Goal: Task Accomplishment & Management: Manage account settings

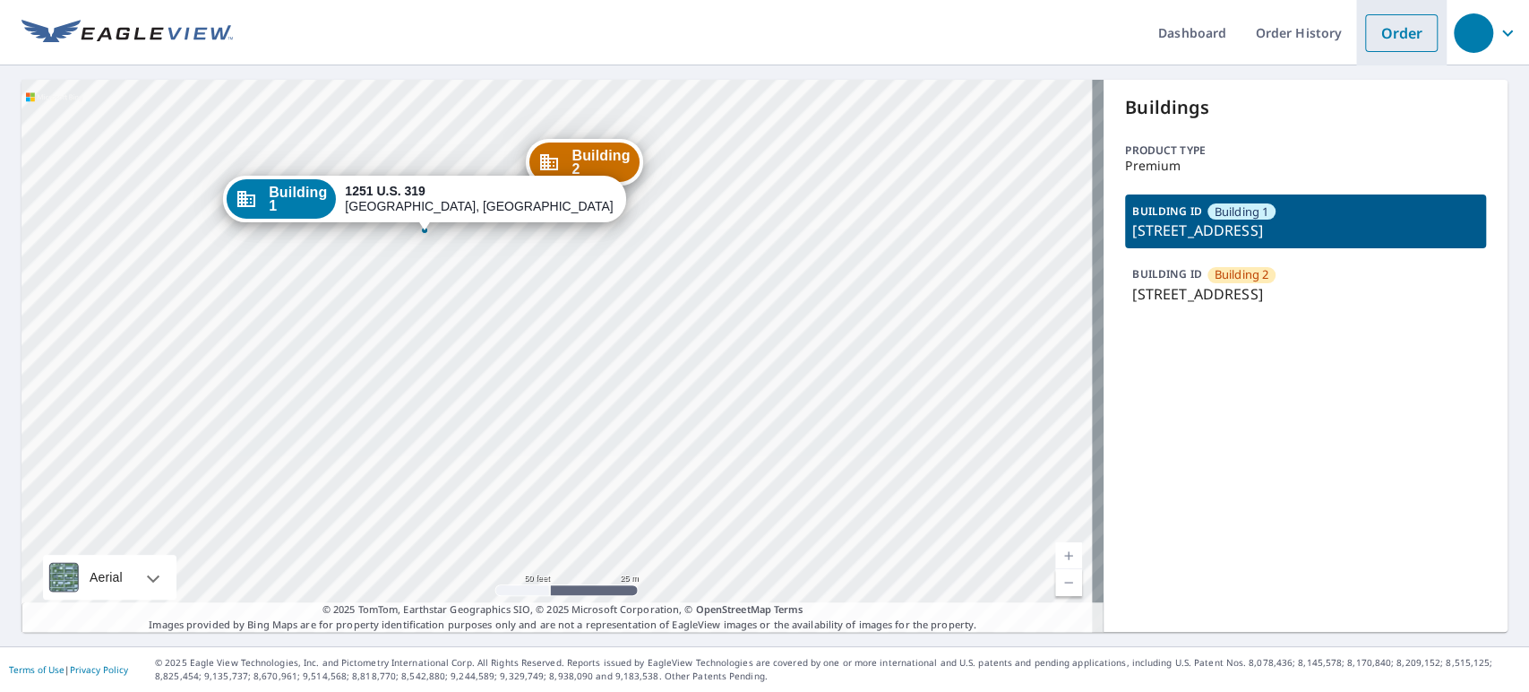
click at [1393, 39] on link "Order" at bounding box center [1401, 33] width 73 height 38
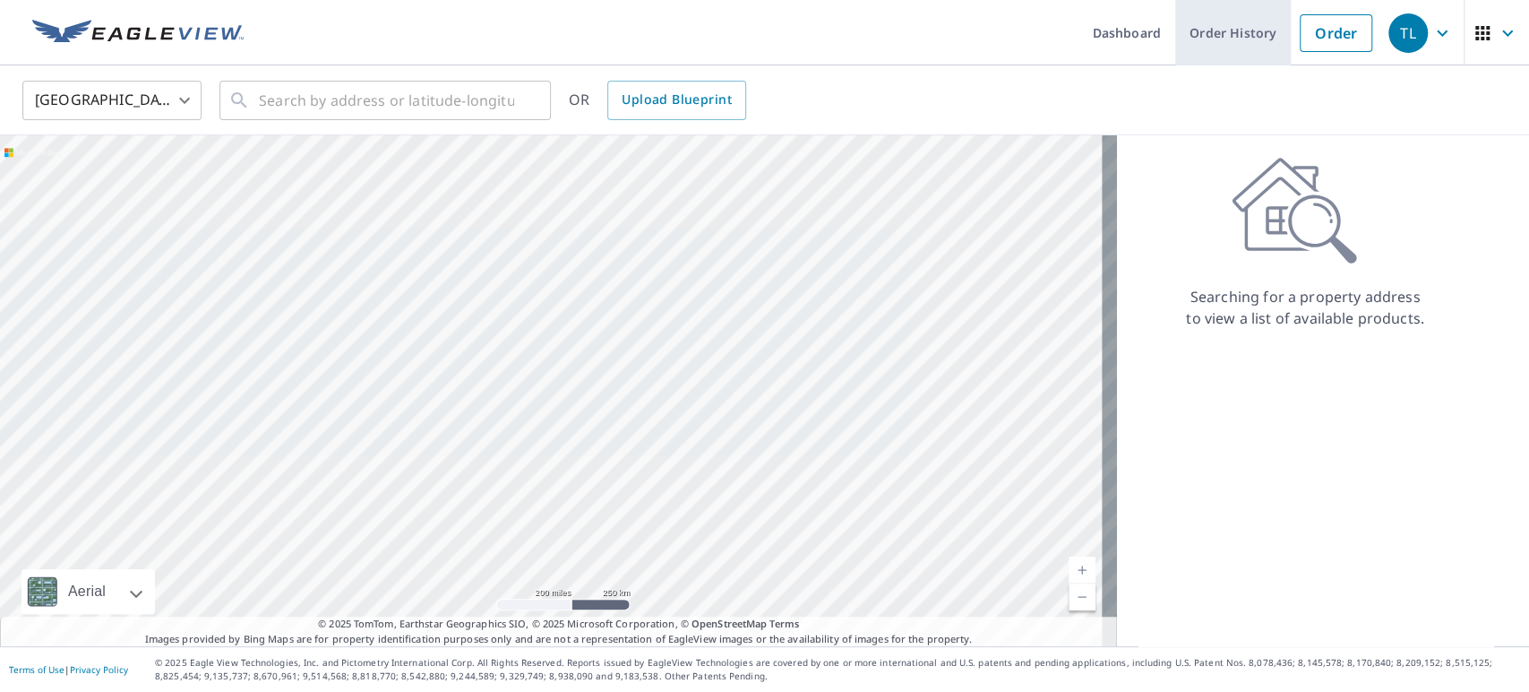
click at [1219, 29] on link "Order History" at bounding box center [1233, 32] width 116 height 65
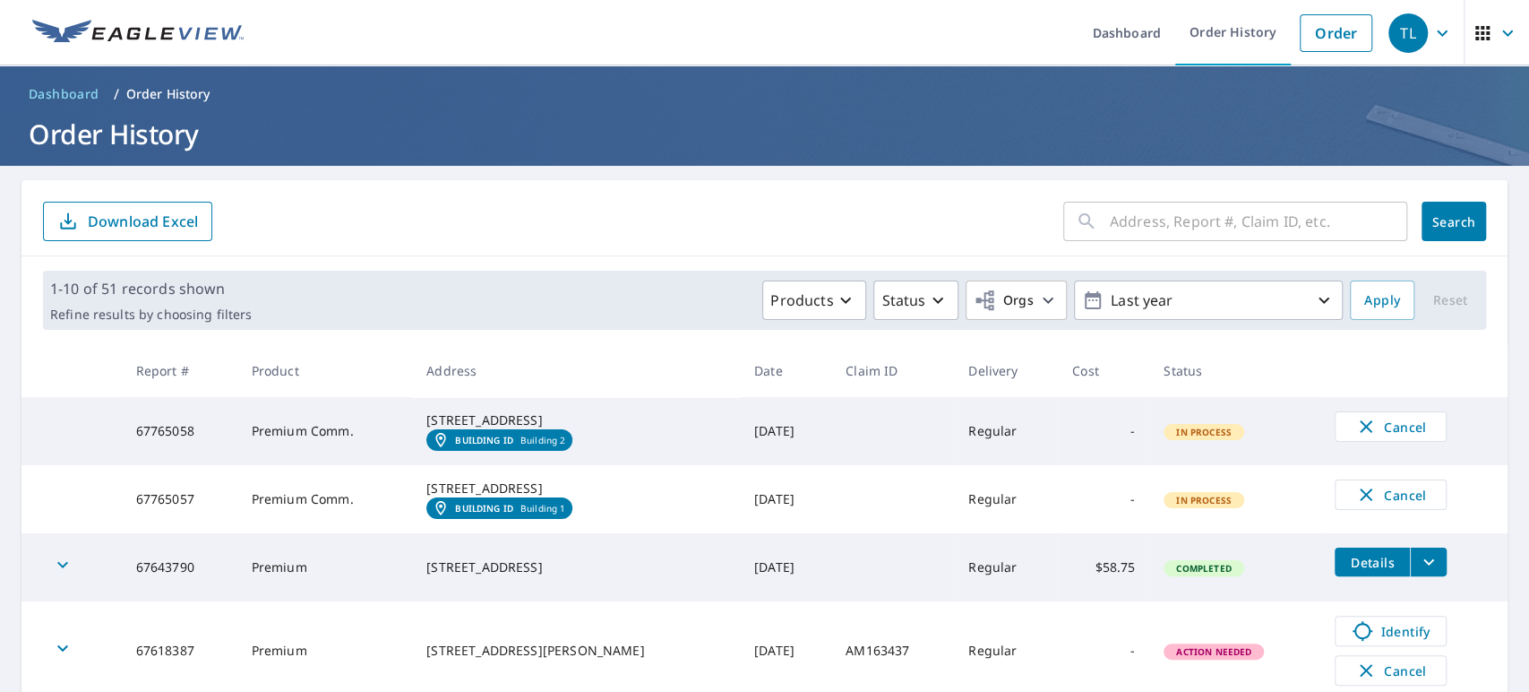
click at [1182, 438] on span "In Process" at bounding box center [1203, 431] width 77 height 13
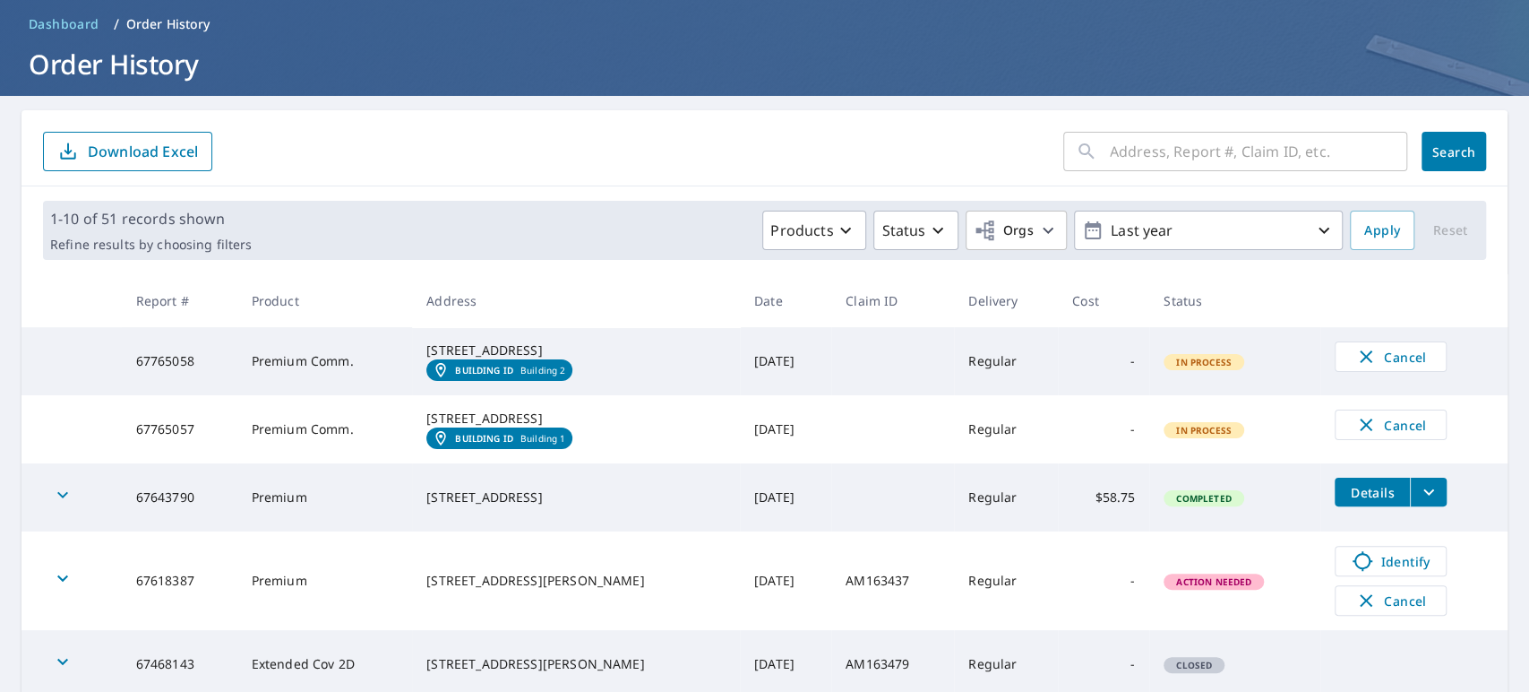
scroll to position [99, 0]
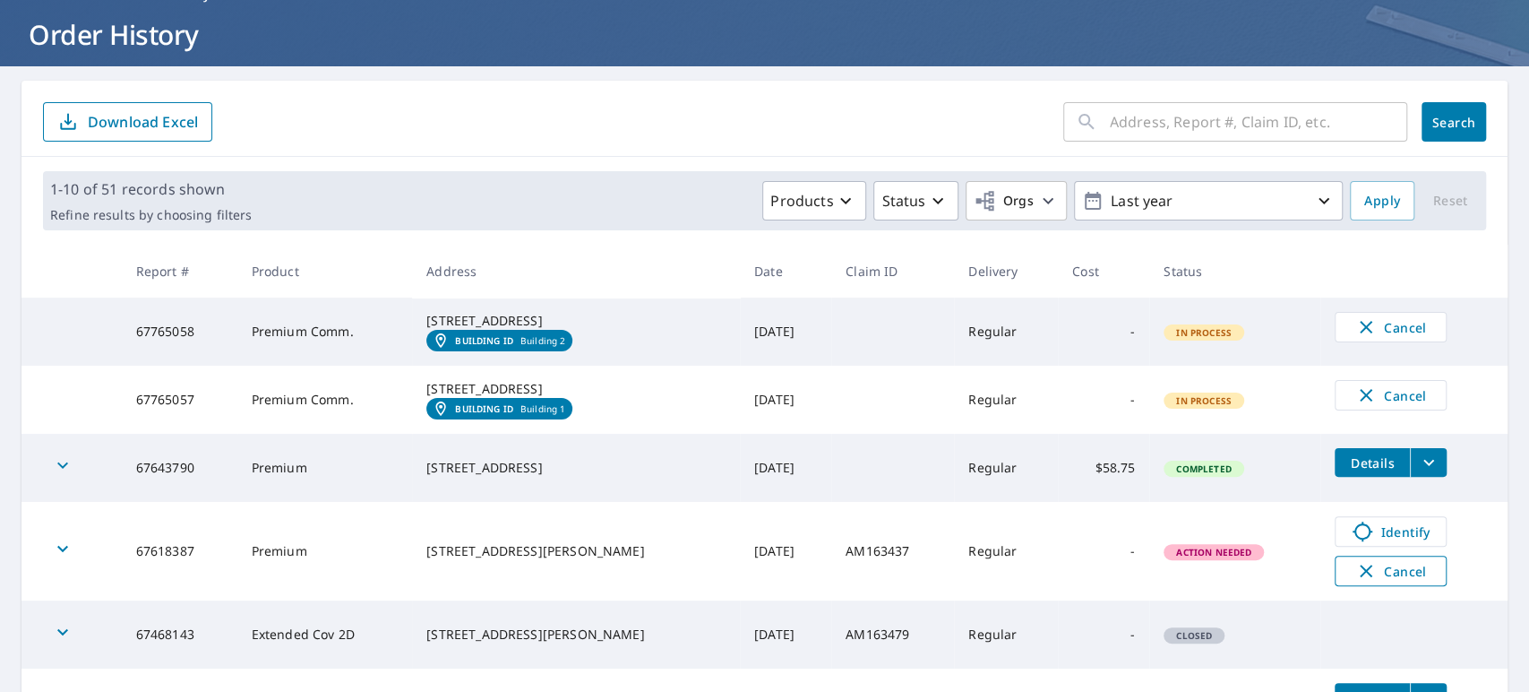
click at [1391, 581] on span "Cancel" at bounding box center [1391, 570] width 74 height 21
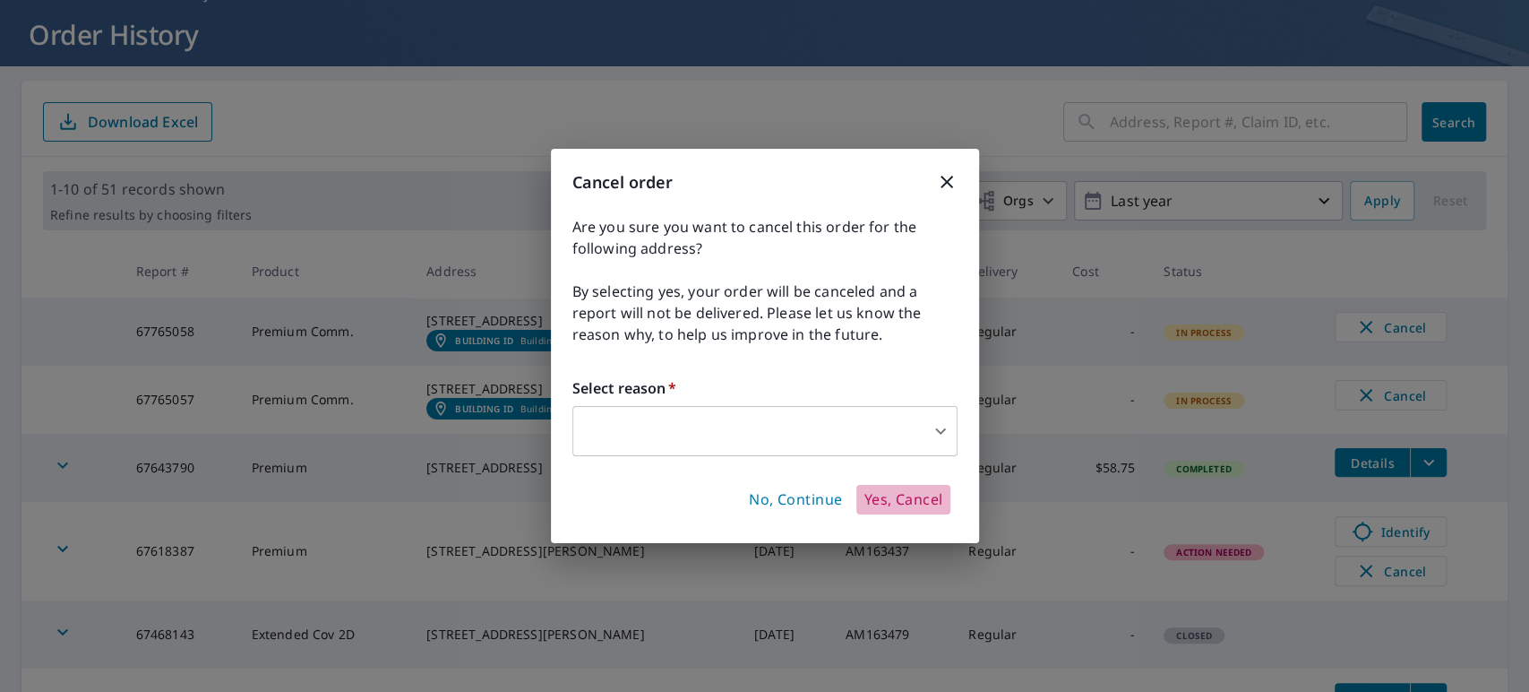
click at [903, 503] on span "Yes, Cancel" at bounding box center [903, 500] width 79 height 20
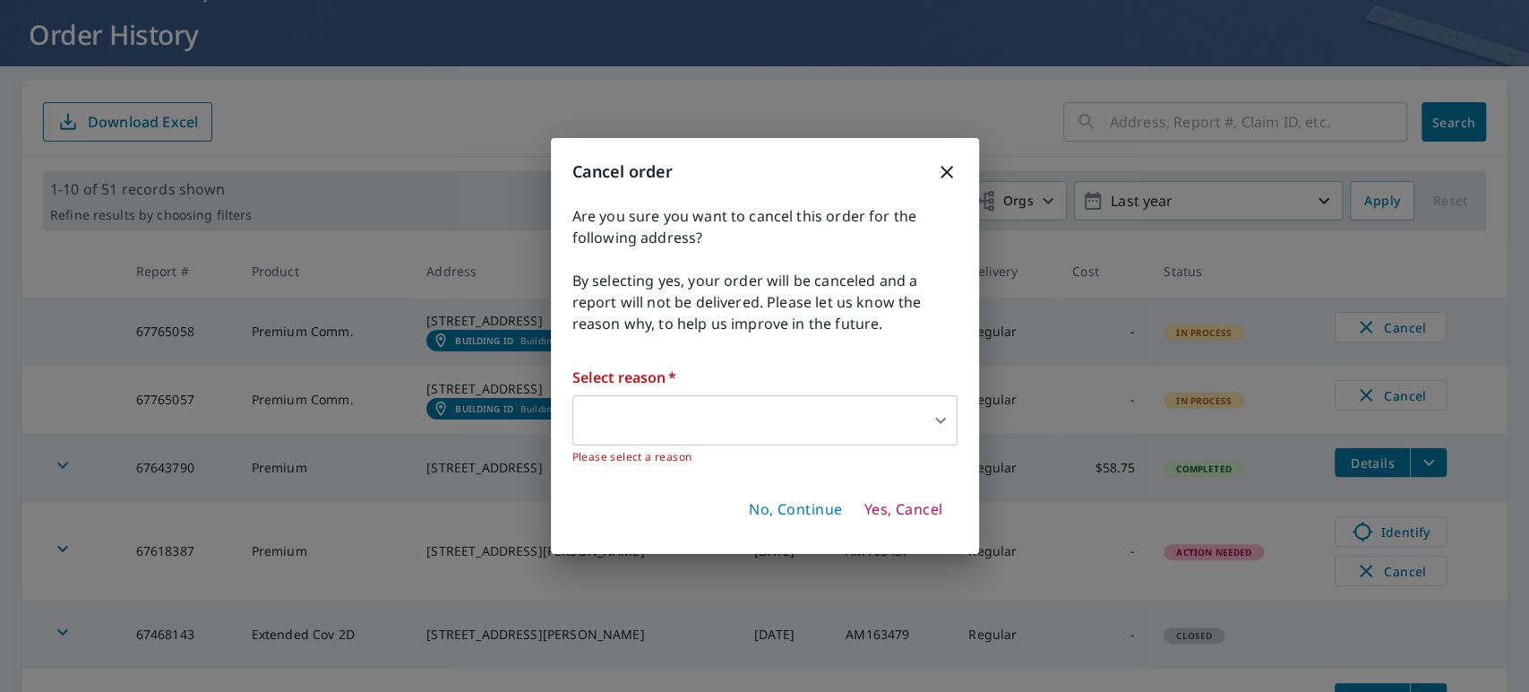
click at [930, 424] on body "TL TL Dashboard Order History Order TL Dashboard / Order History Order History …" at bounding box center [764, 346] width 1529 height 692
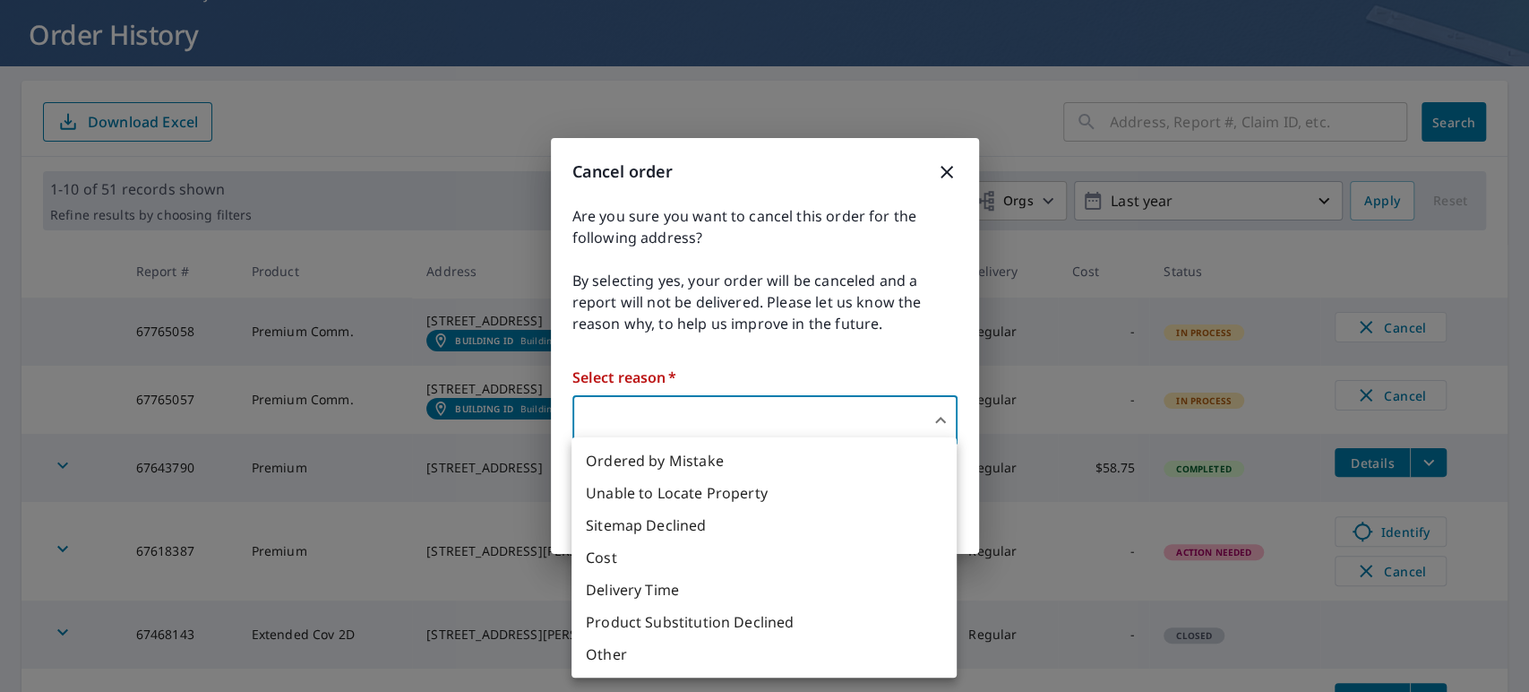
click at [947, 159] on div at bounding box center [764, 346] width 1529 height 692
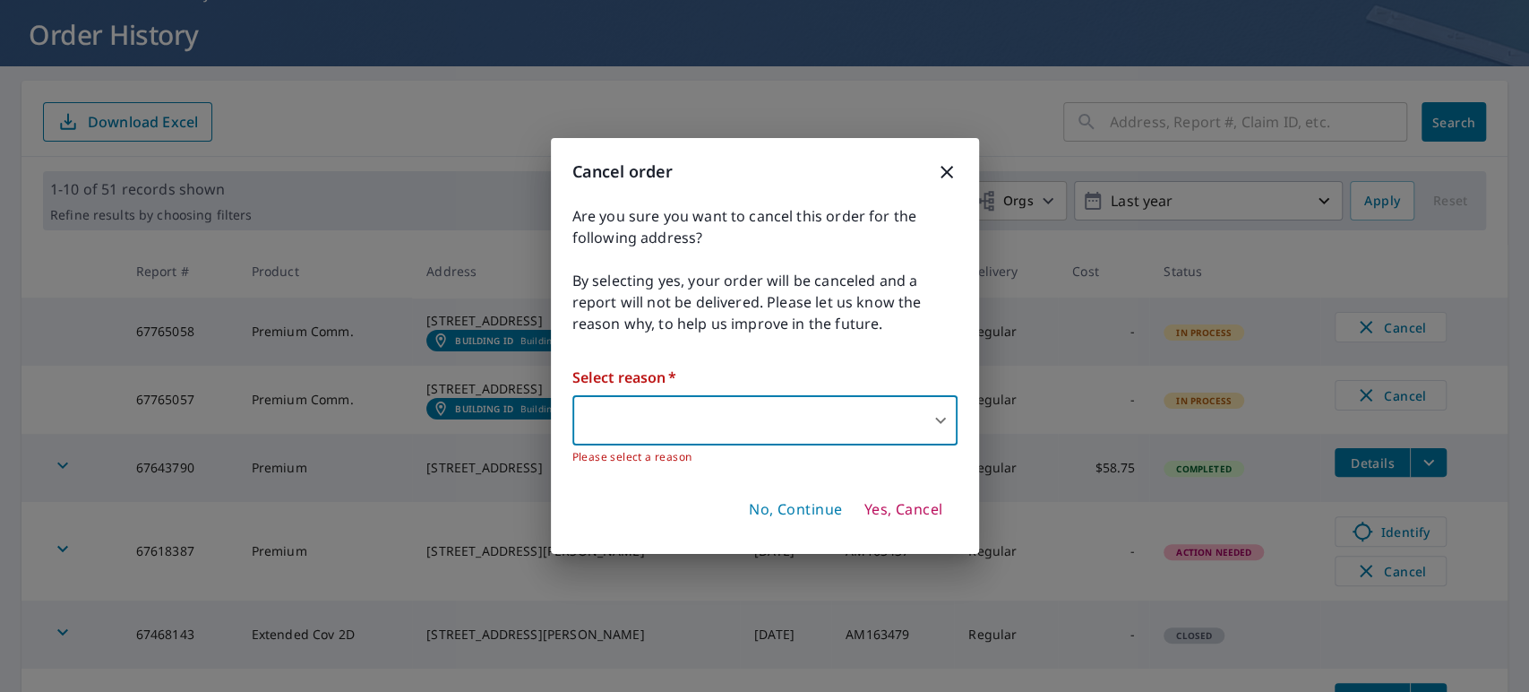
click at [946, 176] on icon "button" at bounding box center [946, 171] width 21 height 21
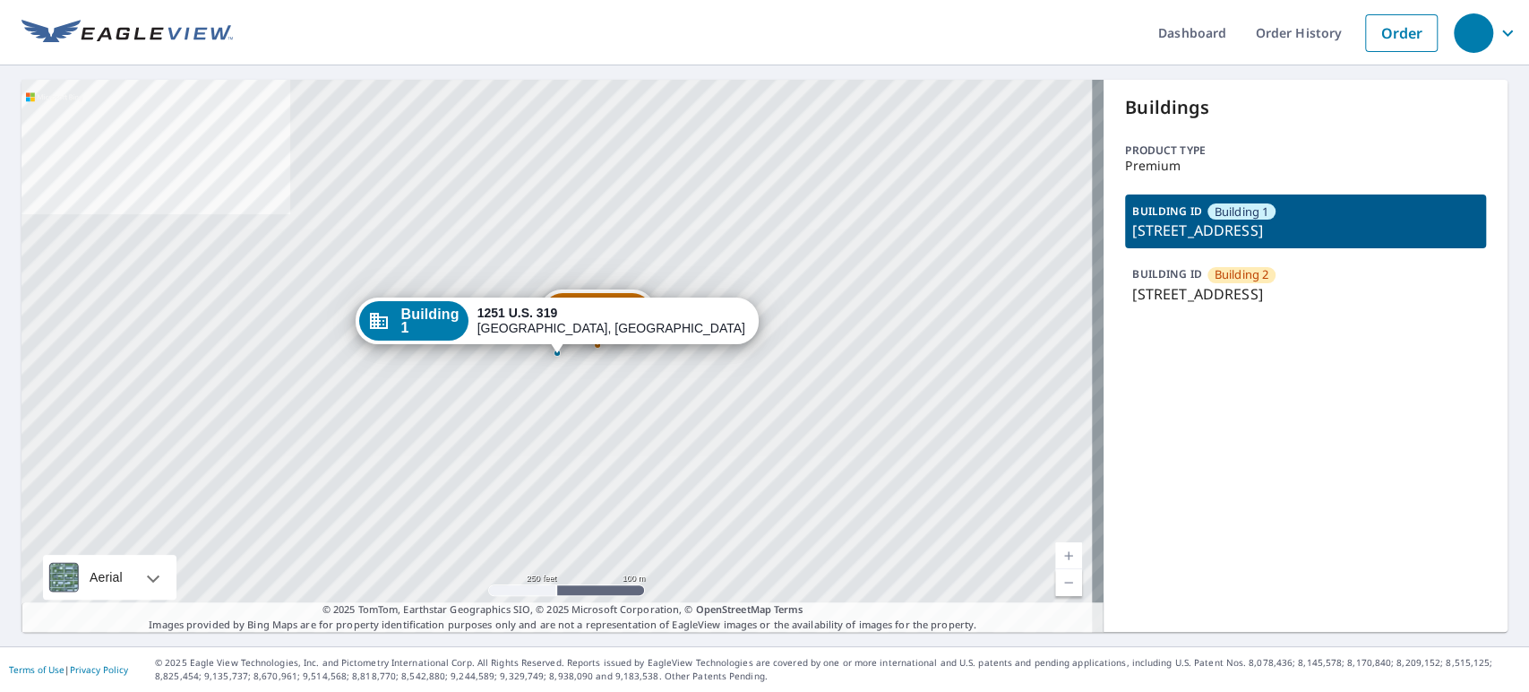
click at [1474, 32] on div "button" at bounding box center [1473, 32] width 39 height 39
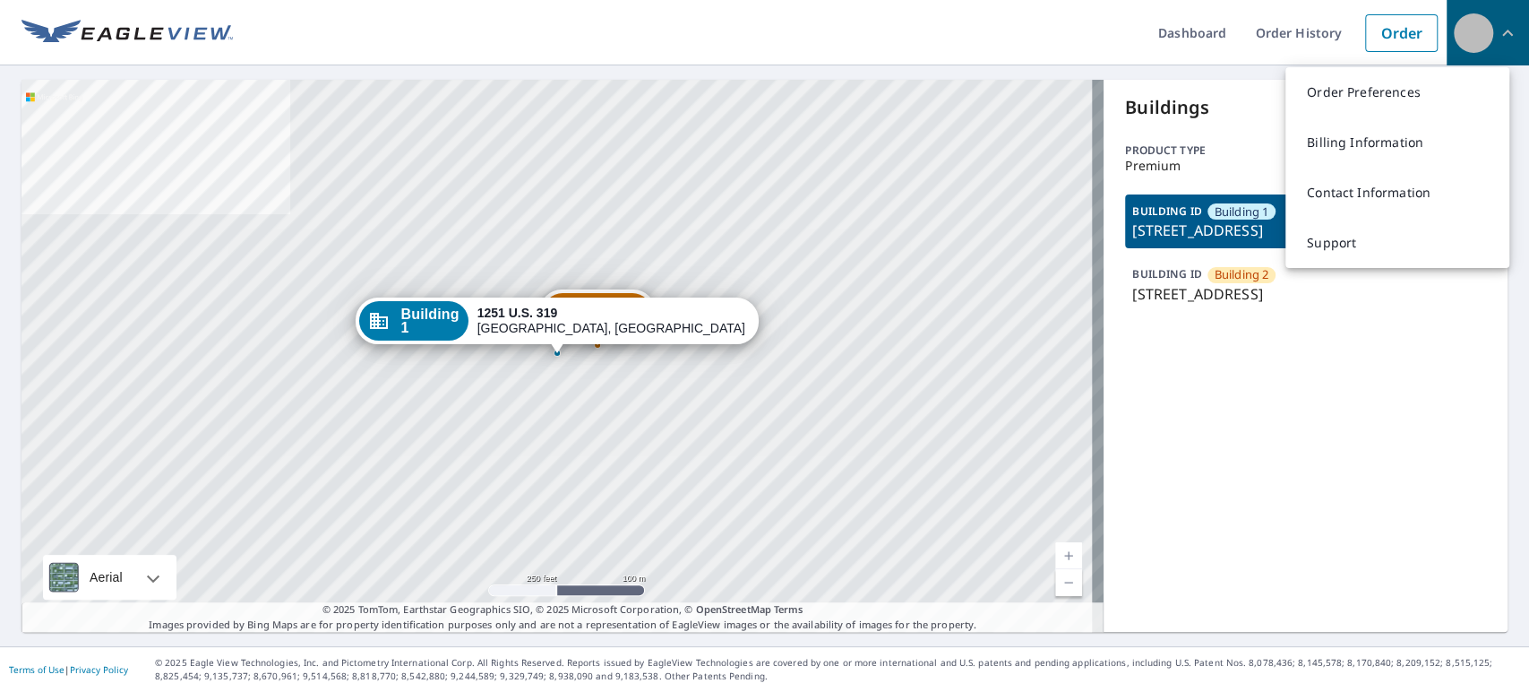
click at [1474, 32] on div "button" at bounding box center [1473, 32] width 39 height 39
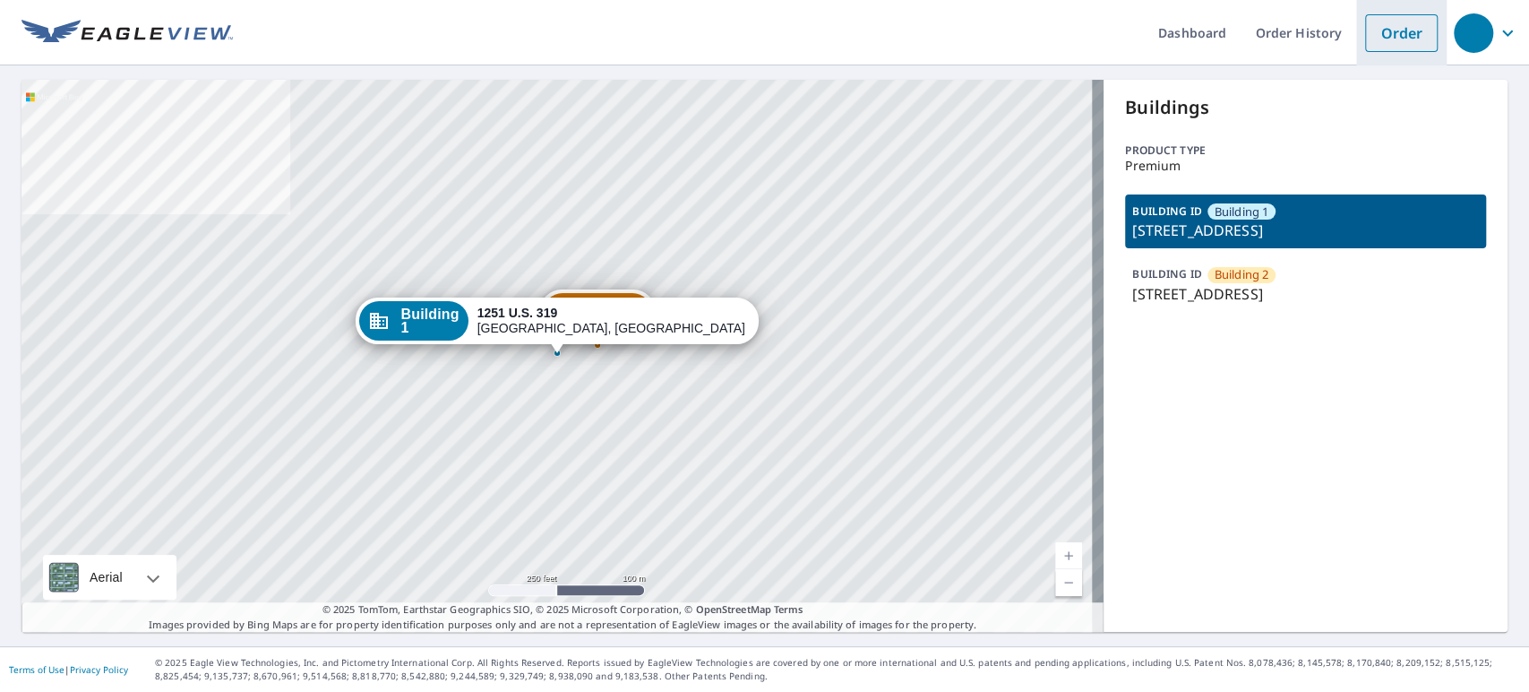
click at [1397, 30] on link "Order" at bounding box center [1401, 33] width 73 height 38
